Goal: Transaction & Acquisition: Purchase product/service

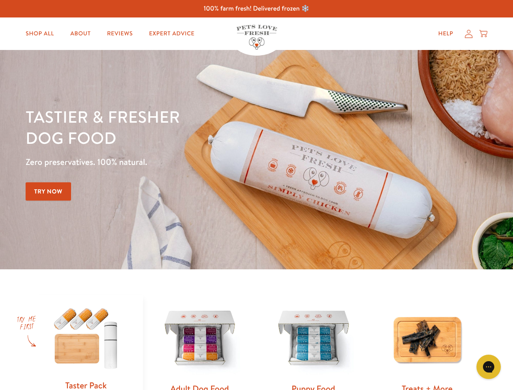
click at [256, 195] on div "Tastier & fresher dog food Zero preservatives. 100% natural. Try Now" at bounding box center [180, 159] width 308 height 107
click at [488, 367] on icon "Gorgias live chat" at bounding box center [488, 366] width 8 height 8
